Goal: Information Seeking & Learning: Learn about a topic

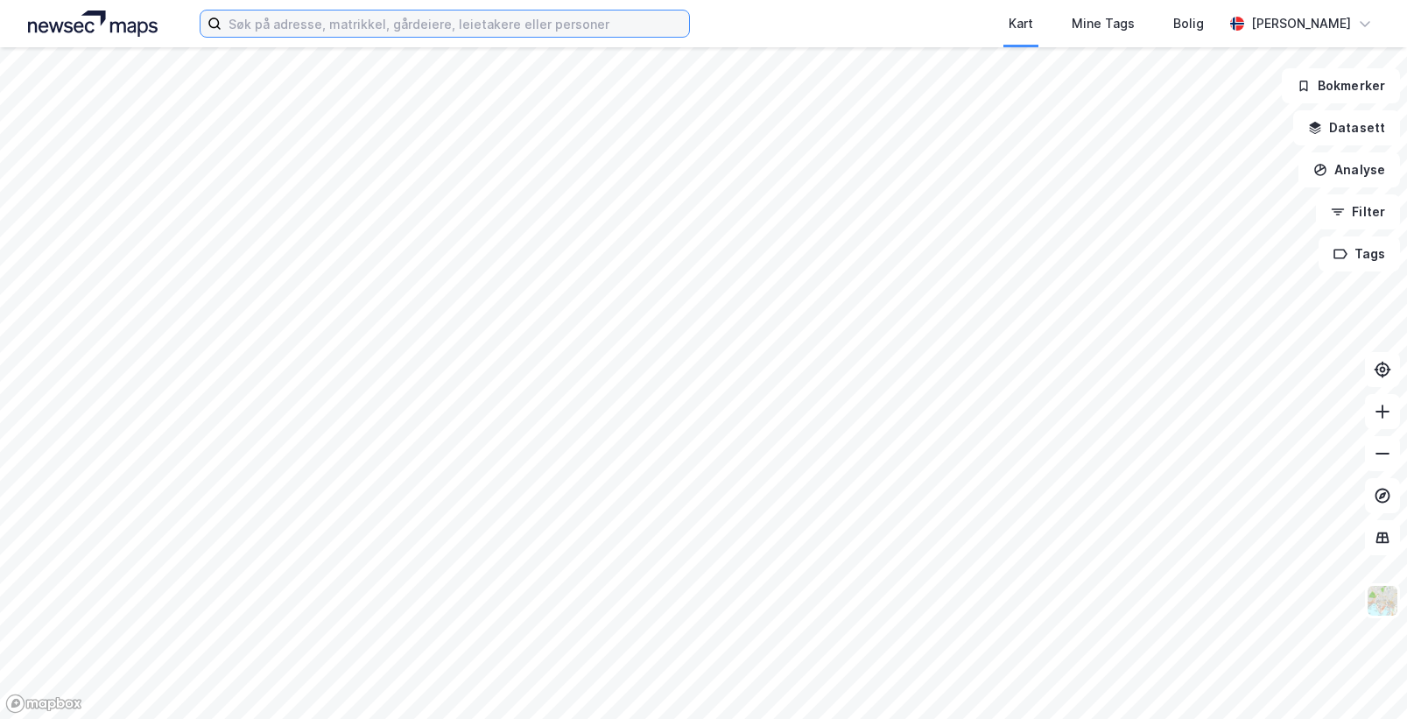
click at [463, 26] on input at bounding box center [456, 24] width 468 height 26
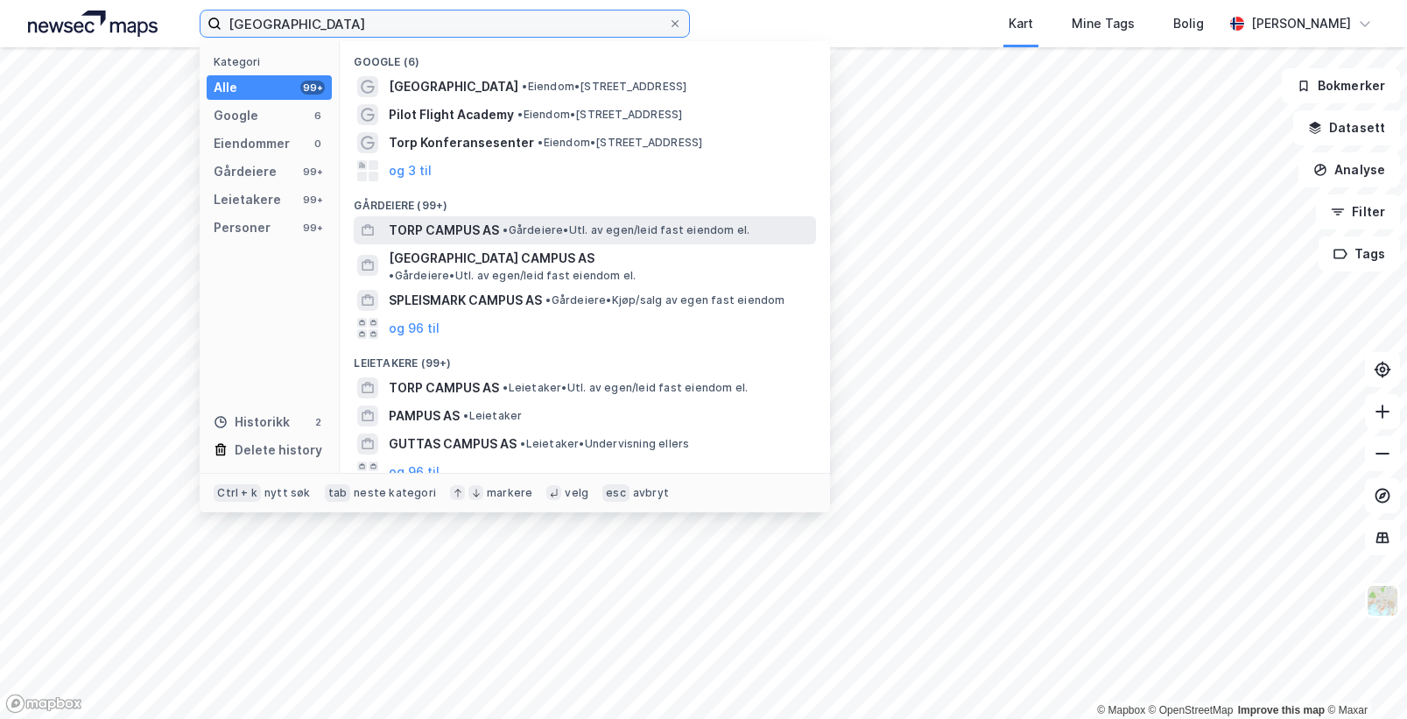
type input "[GEOGRAPHIC_DATA]"
click at [491, 222] on span "TORP CAMPUS AS" at bounding box center [444, 230] width 110 height 21
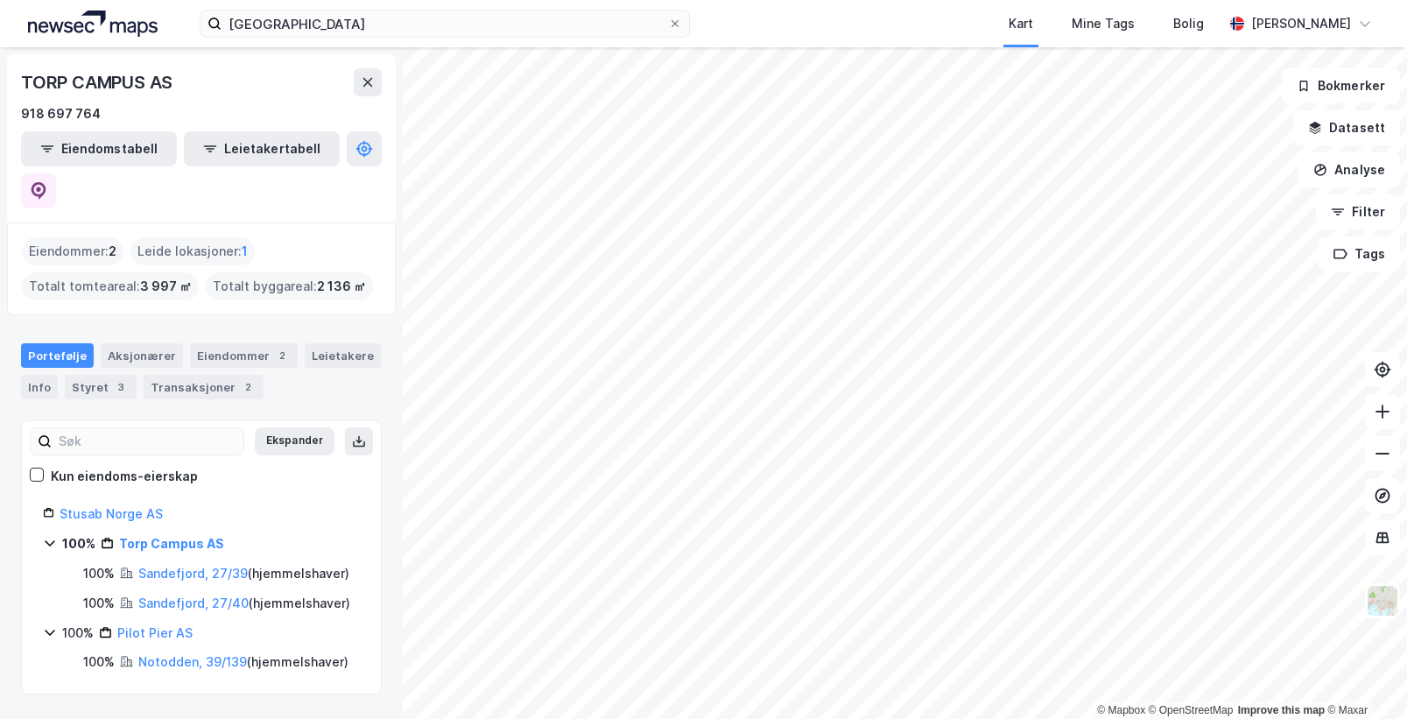
click at [210, 268] on div "Eiendommer : 2 Leide lokasjoner : 1 Totalt tomteareal : 3 997 ㎡ Totalt byggarea…" at bounding box center [201, 268] width 389 height 93
click at [102, 237] on div "Eiendommer : 2" at bounding box center [73, 251] width 102 height 28
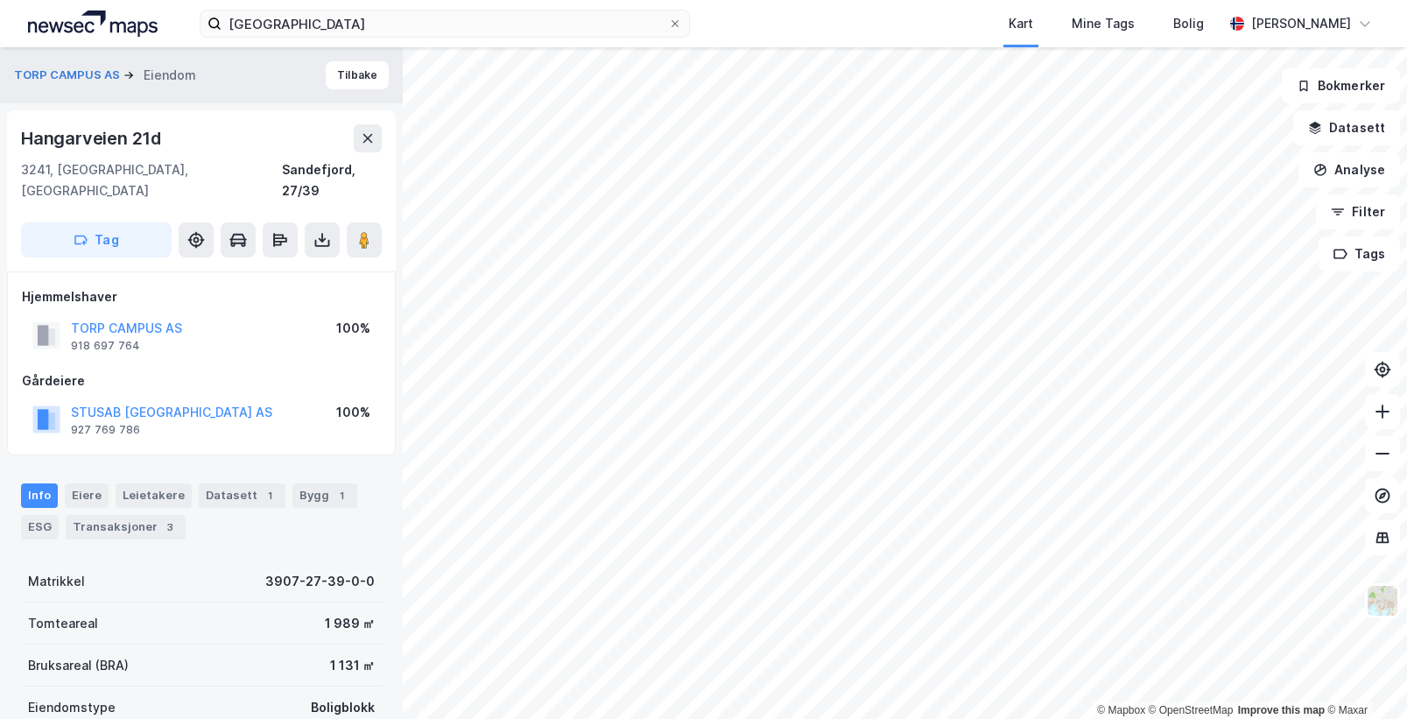
click at [248, 504] on div "Info [PERSON_NAME] Datasett 1 Bygg 1 ESG Transaksjoner 3" at bounding box center [201, 511] width 361 height 56
drag, startPoint x: 201, startPoint y: 389, endPoint x: 65, endPoint y: 385, distance: 136.7
click at [65, 398] on div "STUSAB [GEOGRAPHIC_DATA] AS 927 769 786 100%" at bounding box center [201, 419] width 359 height 42
copy button "STUSAB [GEOGRAPHIC_DATA] AS"
click at [253, 134] on div "Hangarveien 21d" at bounding box center [201, 138] width 361 height 28
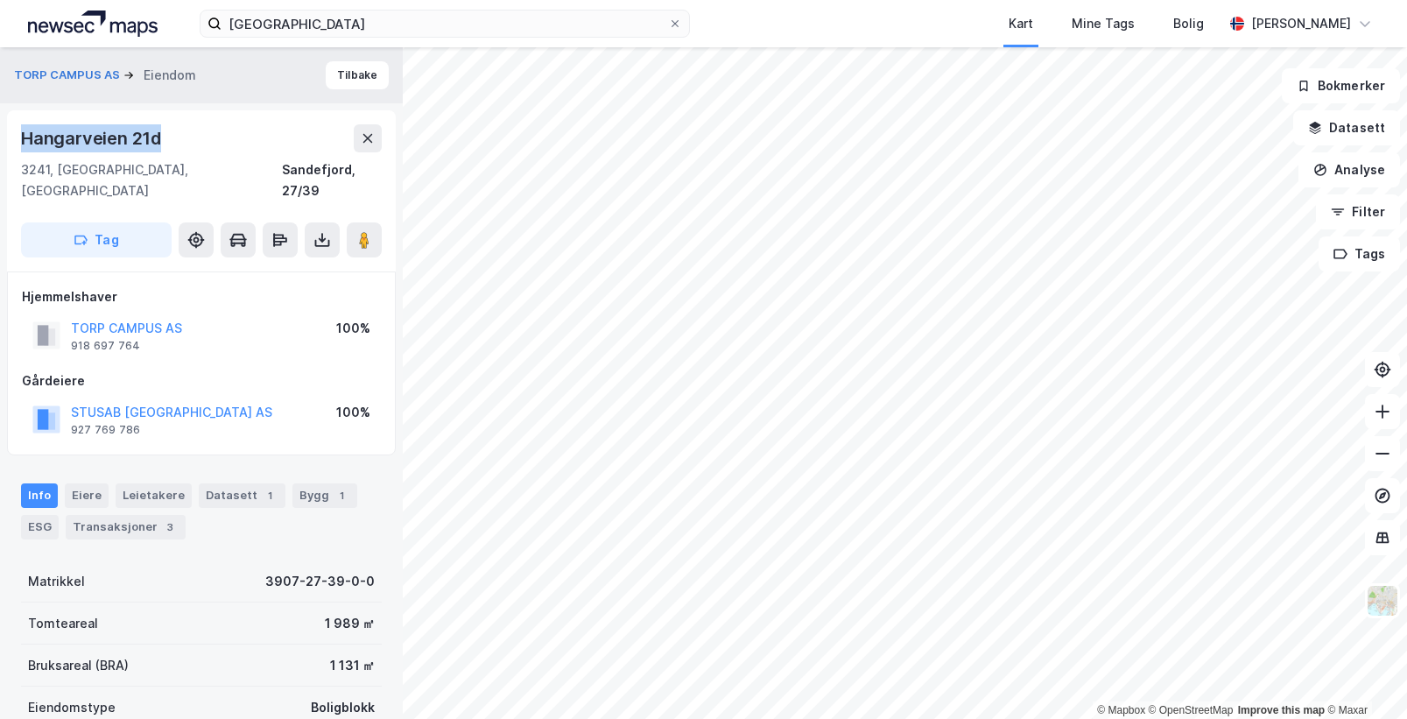
drag, startPoint x: 167, startPoint y: 131, endPoint x: 25, endPoint y: 129, distance: 141.9
click at [25, 129] on div "Hangarveien 21d" at bounding box center [201, 138] width 361 height 28
click at [25, 129] on div "Hangarveien 21d" at bounding box center [93, 138] width 144 height 28
drag, startPoint x: 25, startPoint y: 129, endPoint x: 144, endPoint y: 141, distance: 118.9
click at [144, 141] on div "Hangarveien 21d" at bounding box center [93, 138] width 144 height 28
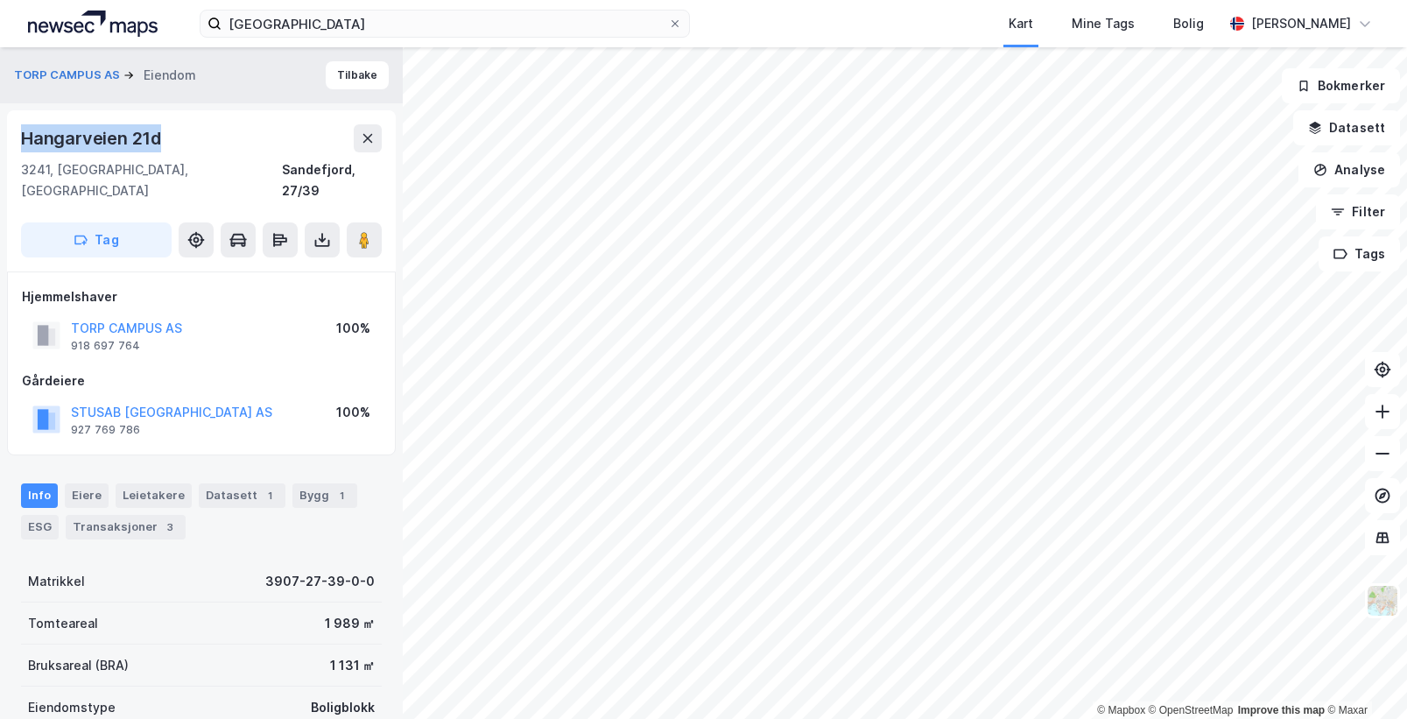
click at [185, 137] on div "Hangarveien 21d" at bounding box center [201, 138] width 361 height 28
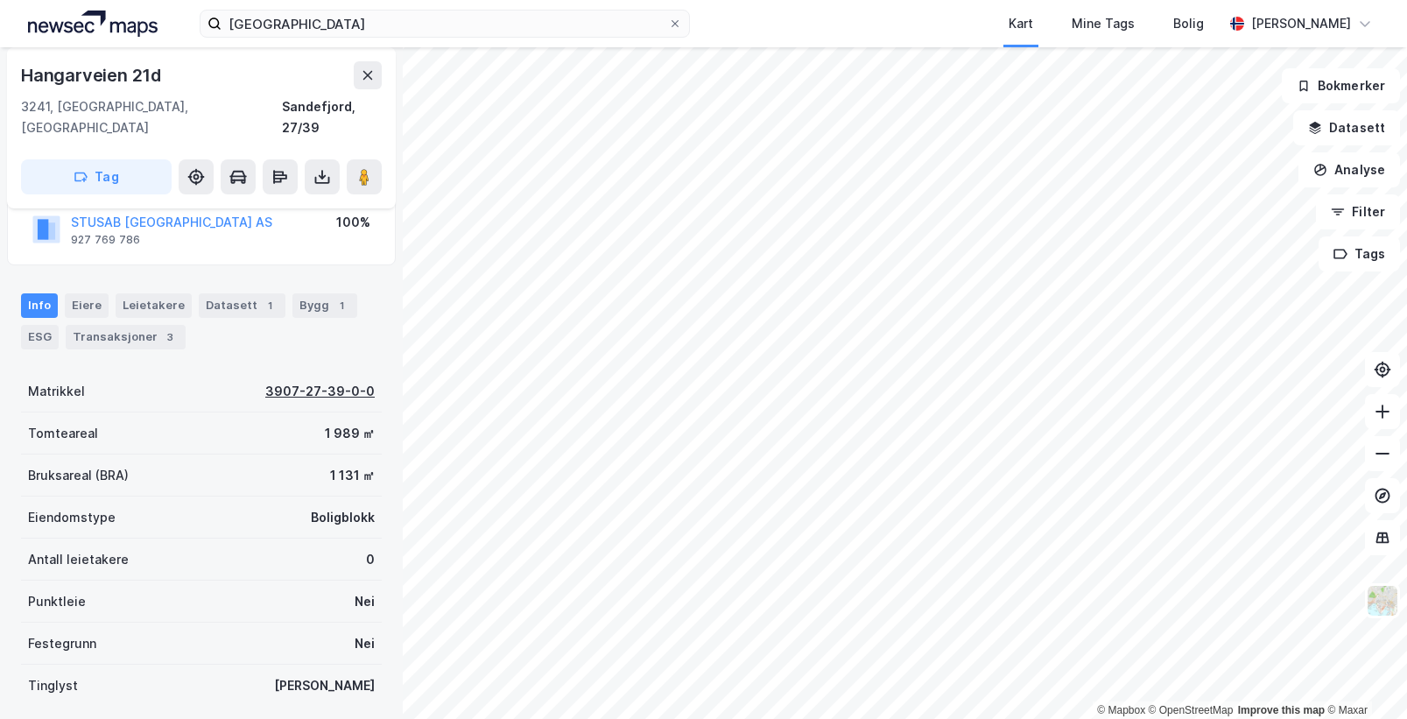
scroll to position [191, 0]
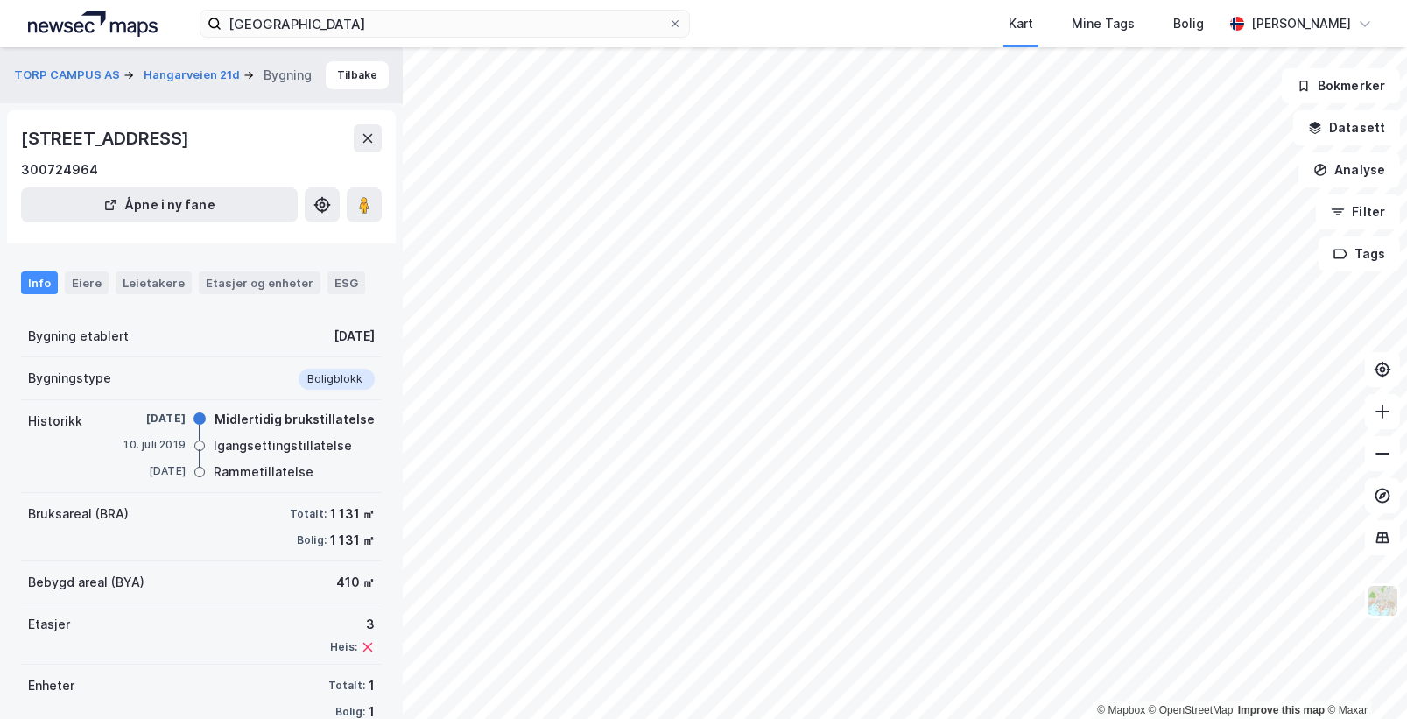
scroll to position [35, 0]
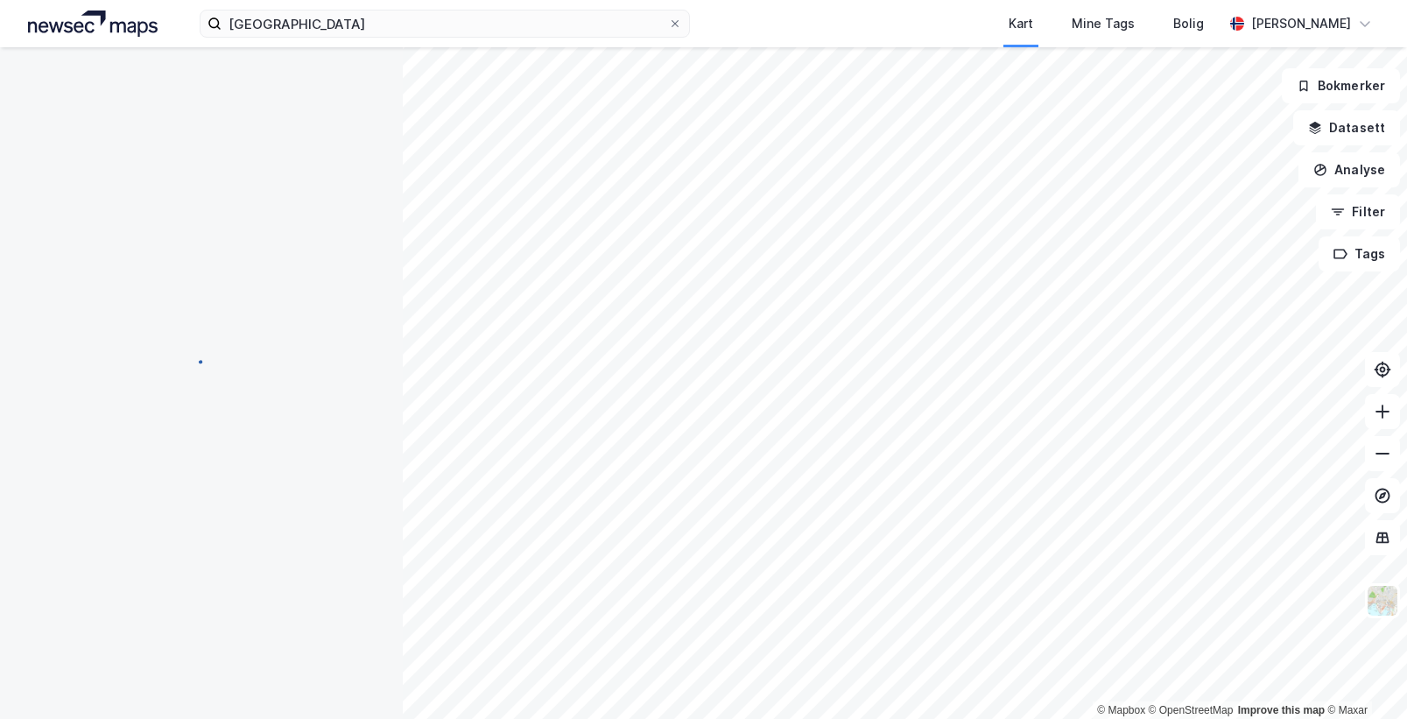
scroll to position [35, 0]
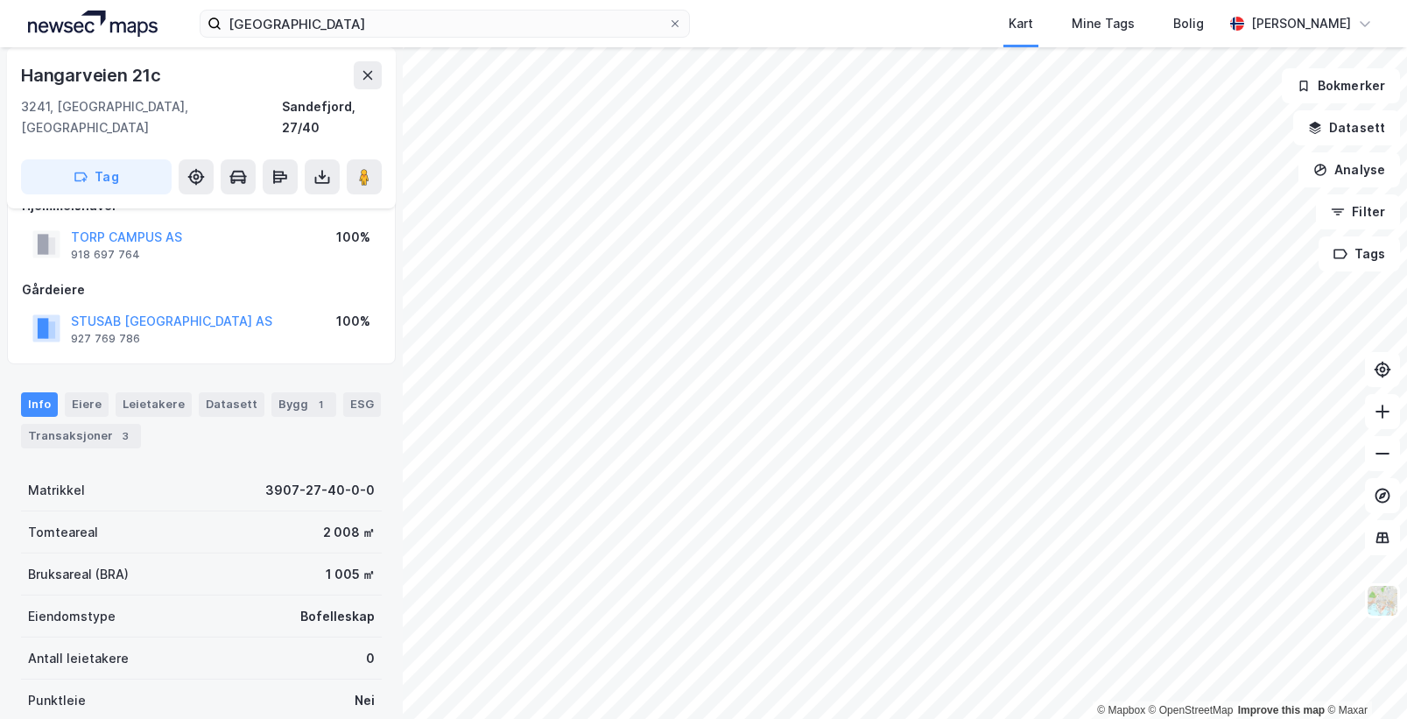
click at [259, 338] on div "[GEOGRAPHIC_DATA] CAMPUS AS 918 697 764 100% Gårdeiere STUSAB [GEOGRAPHIC_DATA]…" at bounding box center [201, 272] width 389 height 184
click at [237, 469] on div "Matrikkel 3907-27-40-0-0" at bounding box center [201, 490] width 361 height 42
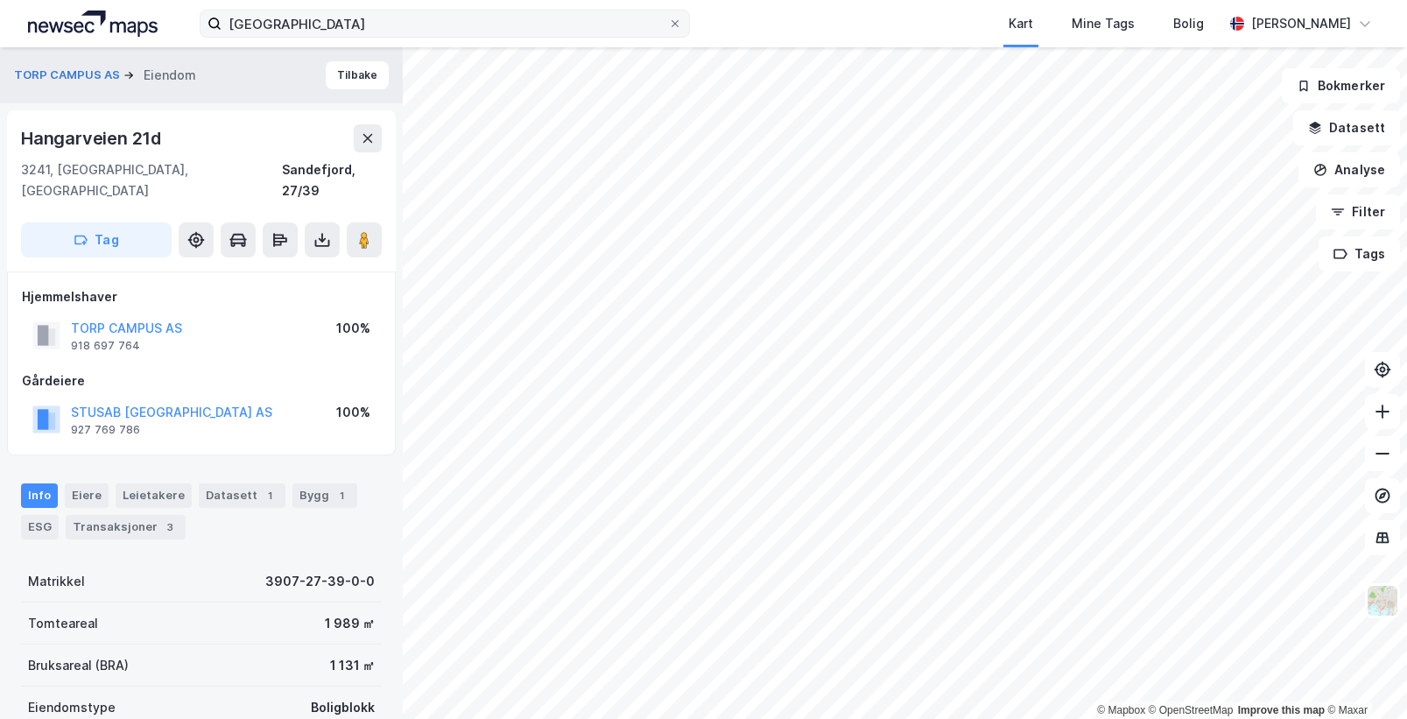
scroll to position [8, 0]
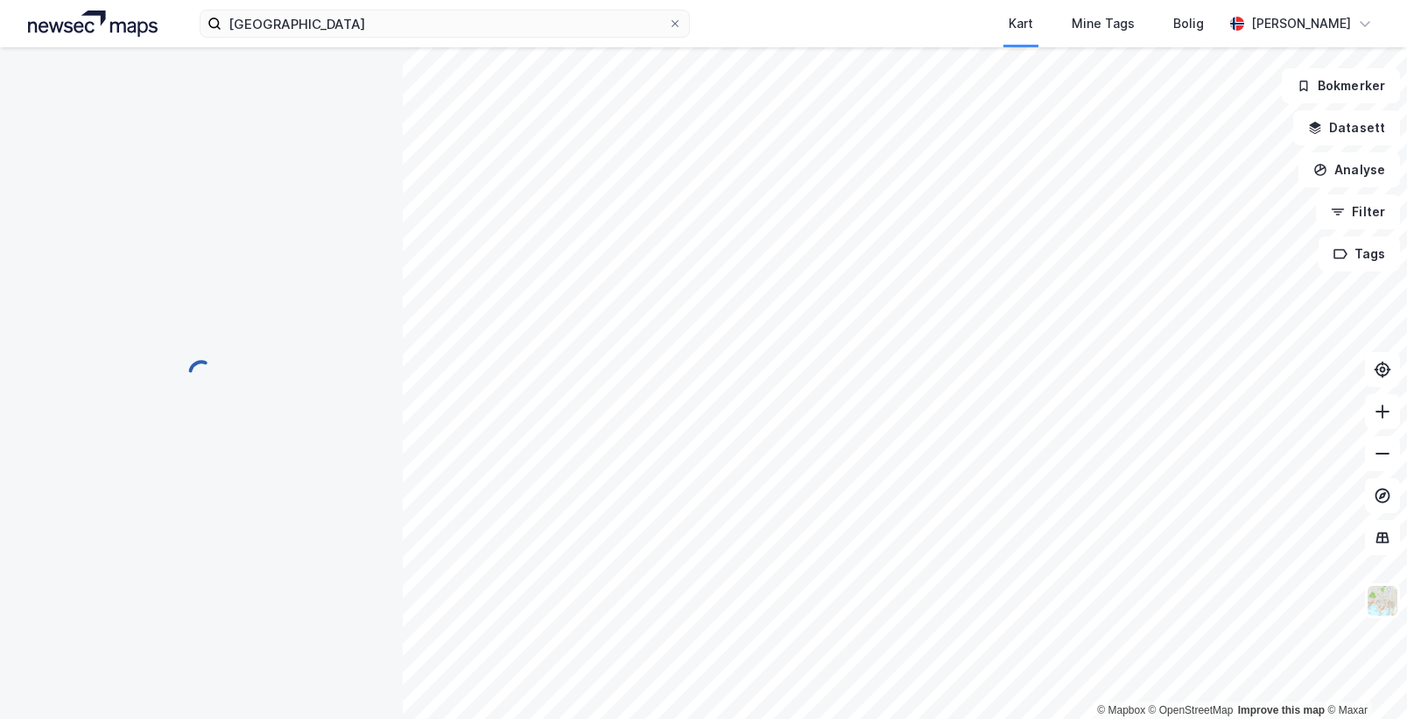
scroll to position [8, 0]
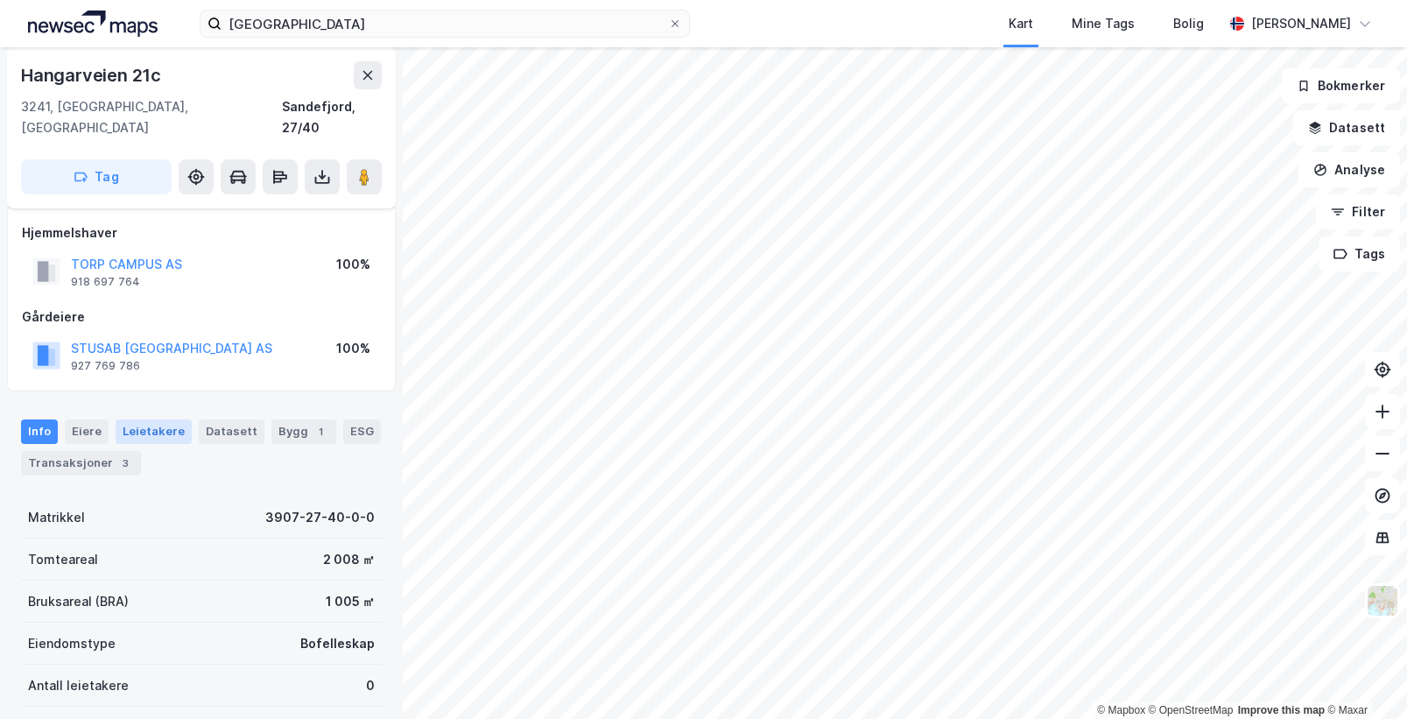
click at [160, 419] on div "Leietakere" at bounding box center [154, 431] width 76 height 25
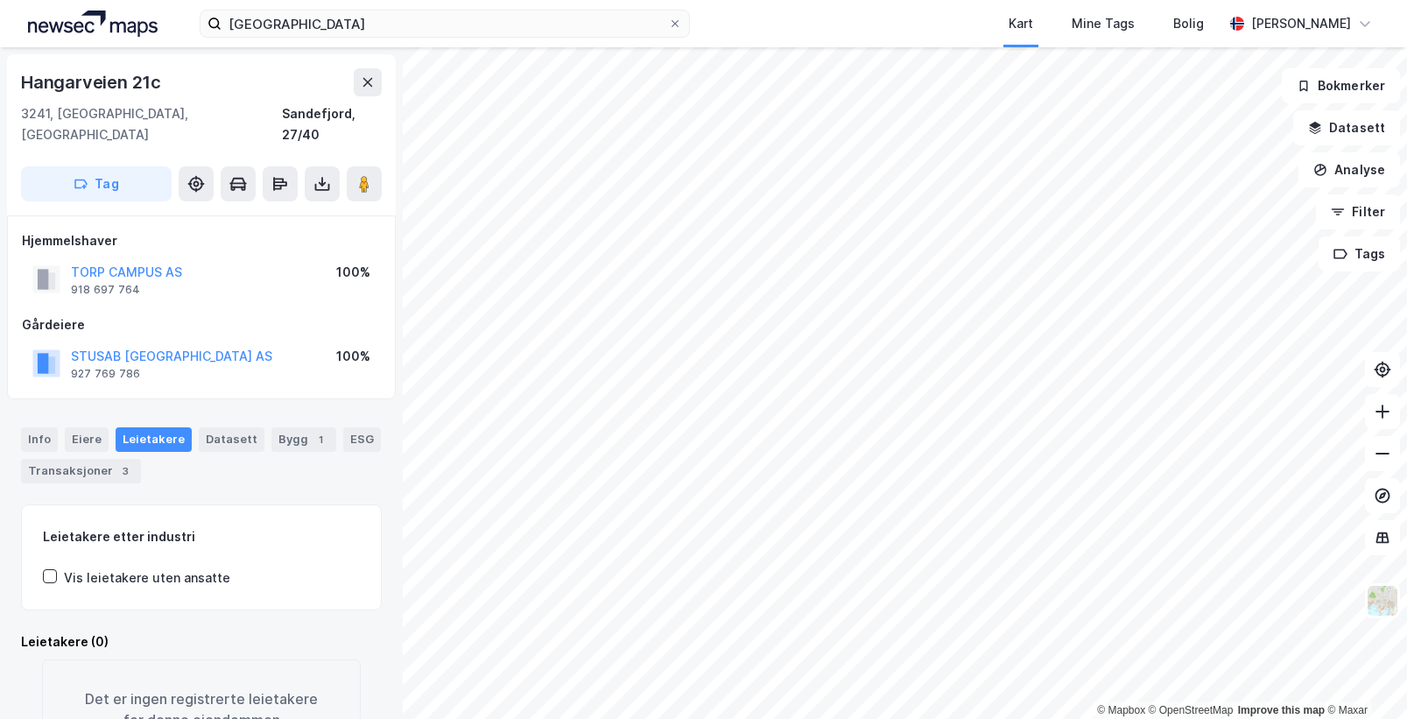
click at [274, 469] on div "Info [PERSON_NAME] Datasett Bygg 1 ESG Transaksjoner 3" at bounding box center [201, 448] width 403 height 84
click at [283, 427] on div "Bygg 1" at bounding box center [303, 439] width 65 height 25
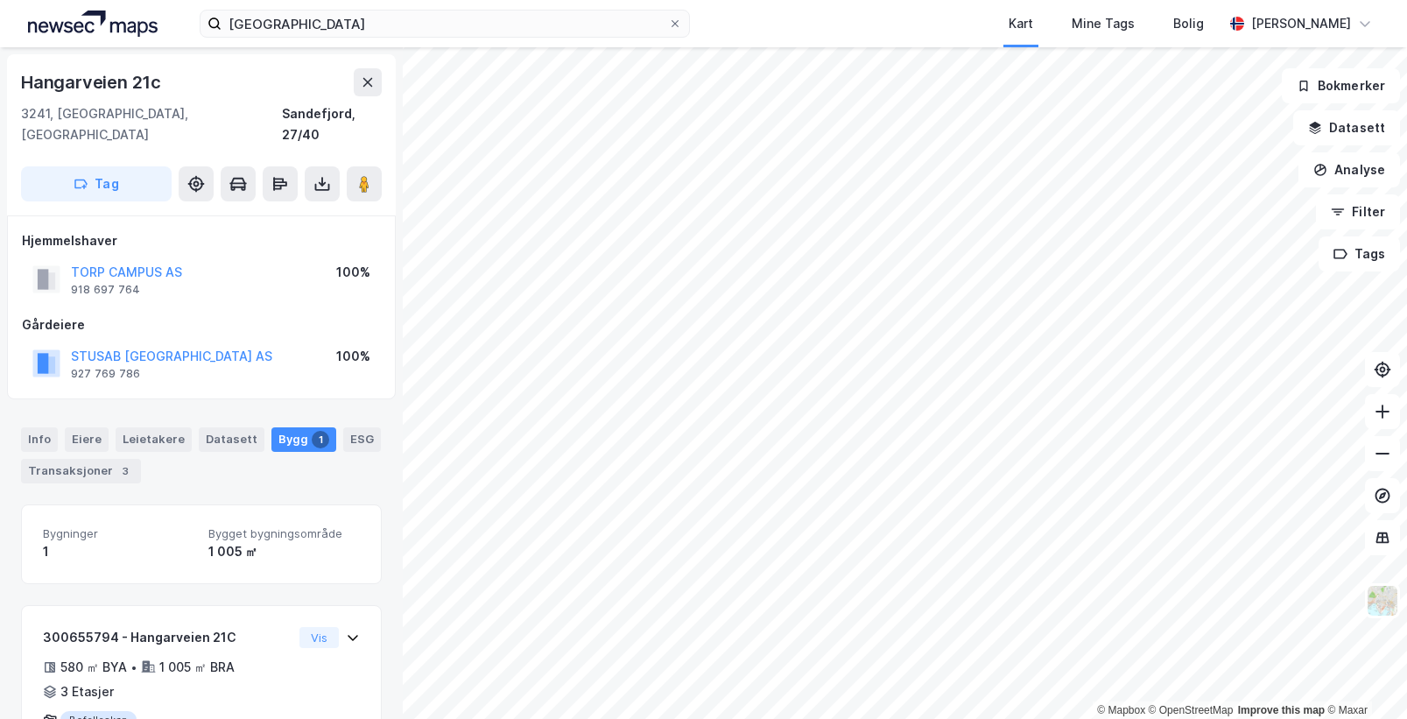
scroll to position [61, 0]
